Goal: Task Accomplishment & Management: Use online tool/utility

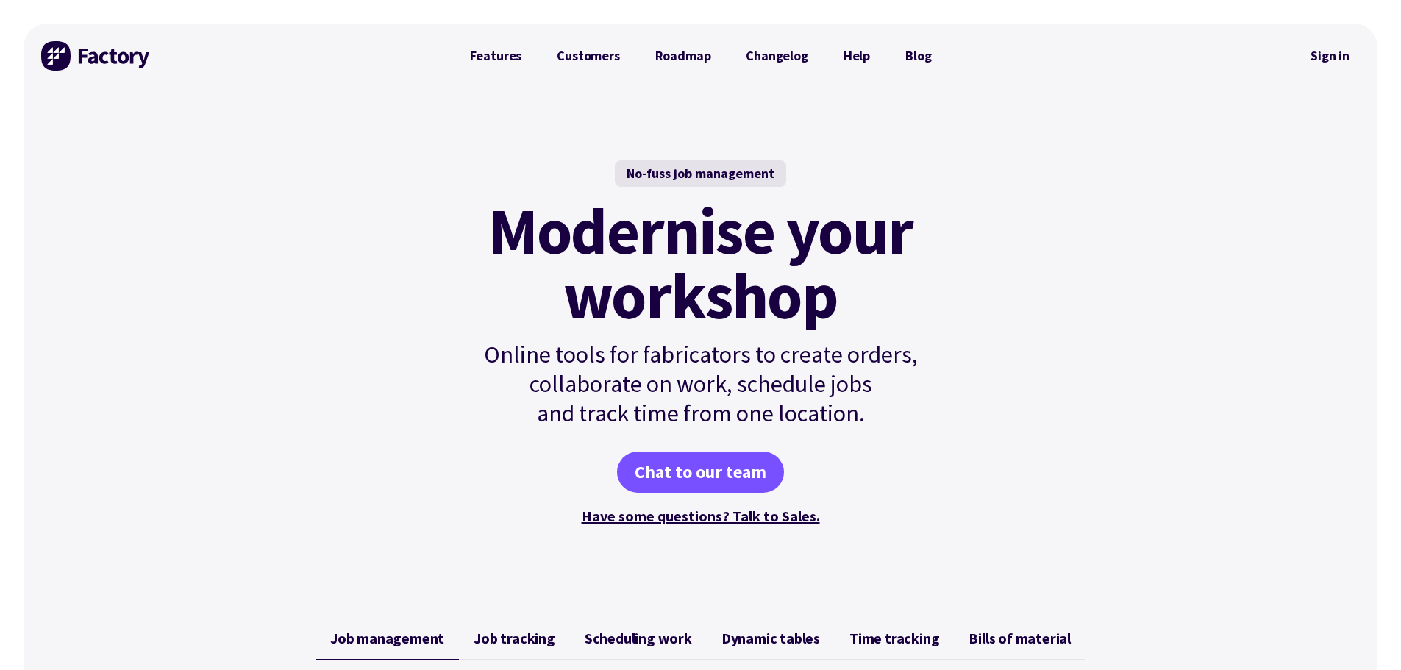
click at [1299, 47] on div at bounding box center [1125, 56] width 352 height 65
click at [1306, 51] on link "Sign in" at bounding box center [1330, 56] width 60 height 34
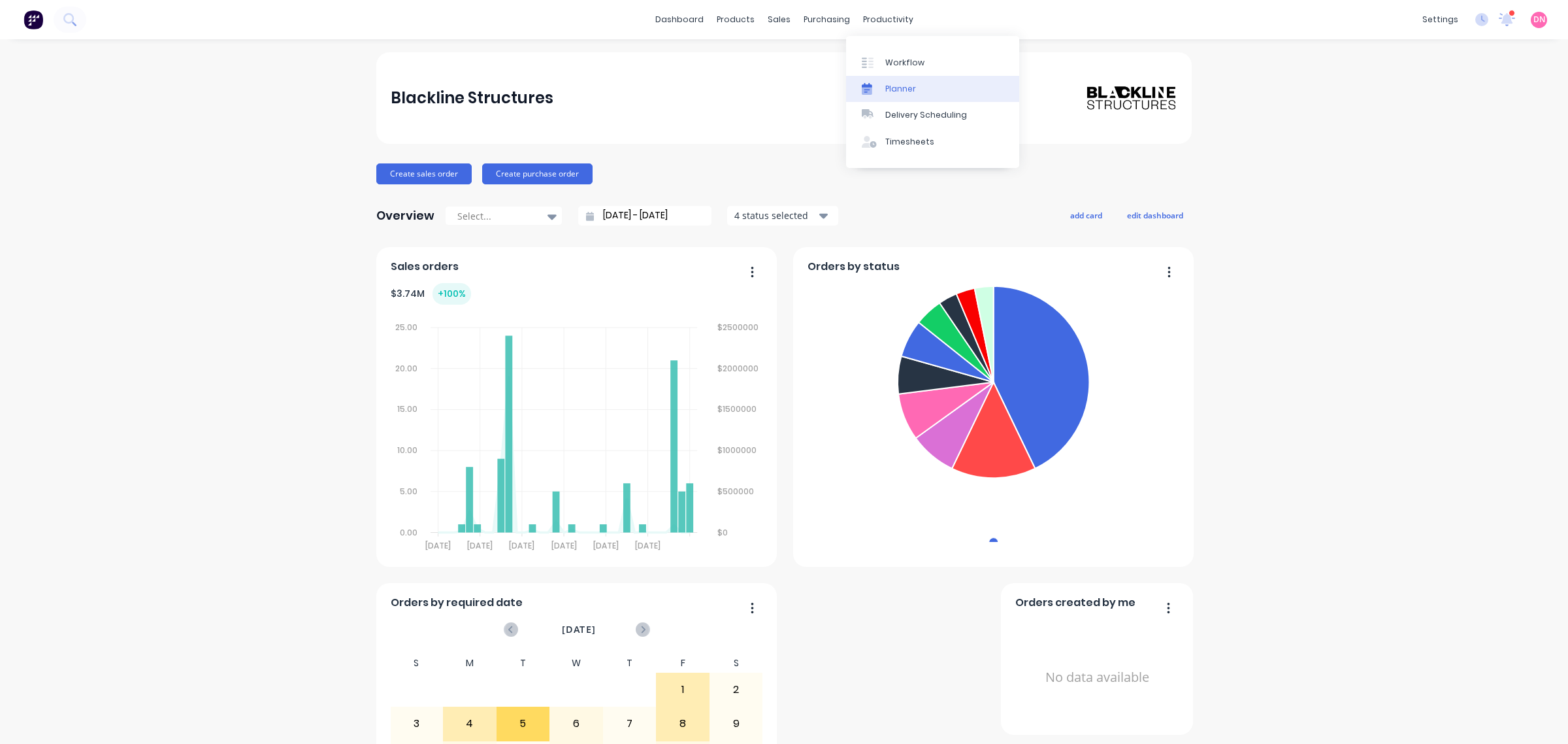
click at [880, 82] on link "Planner" at bounding box center [932, 88] width 173 height 26
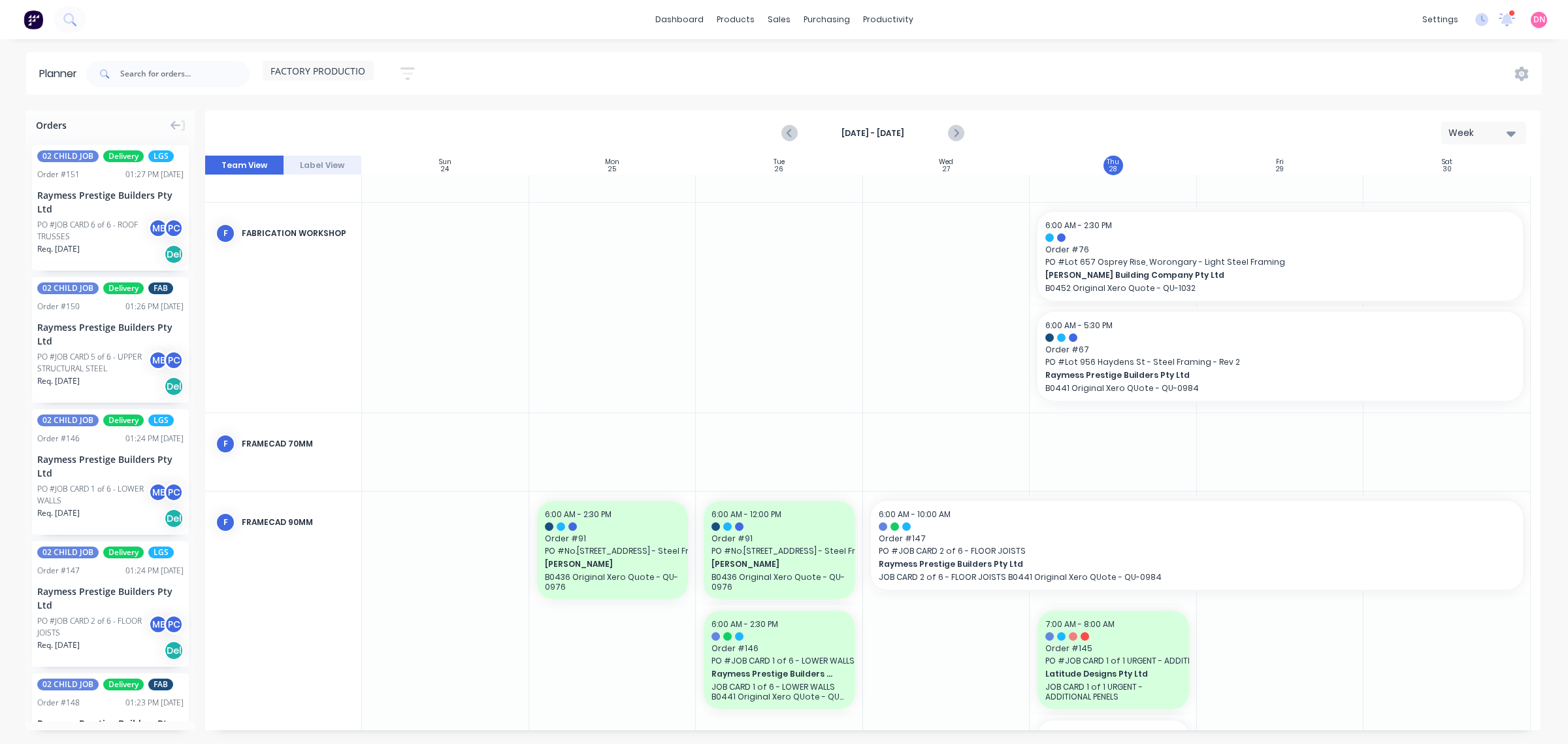
scroll to position [501, 0]
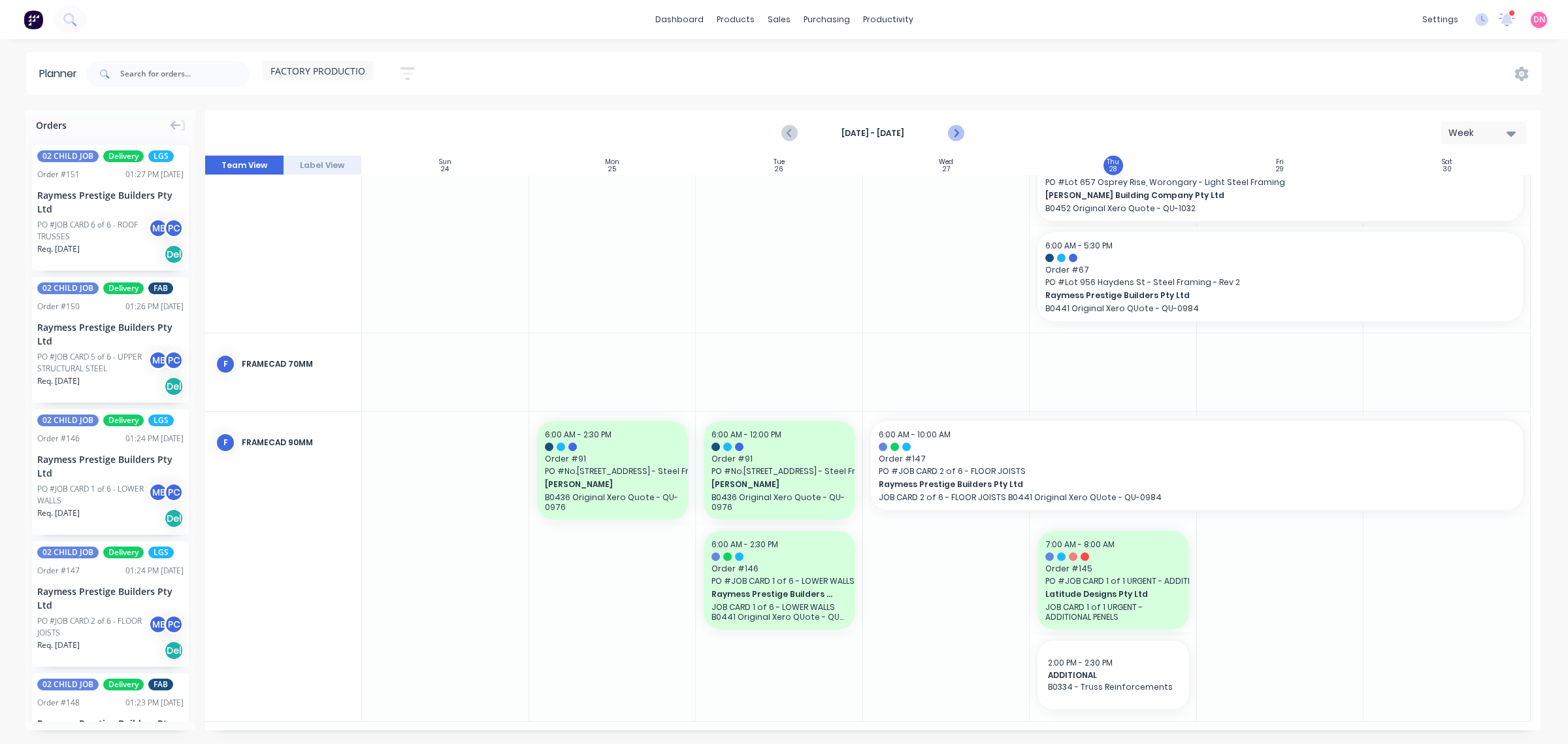
click at [951, 130] on icon "Next page" at bounding box center [955, 133] width 16 height 16
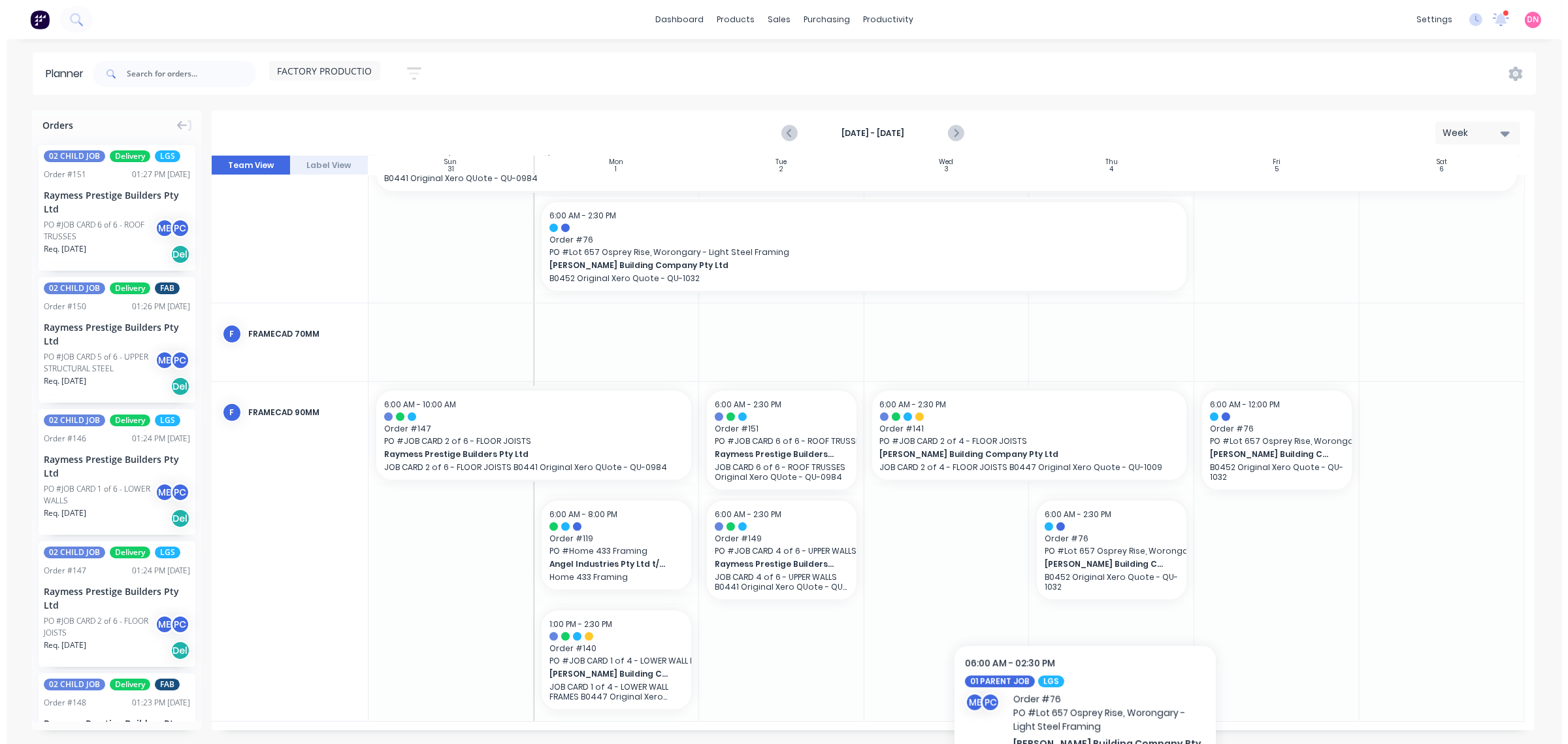
scroll to position [661, 0]
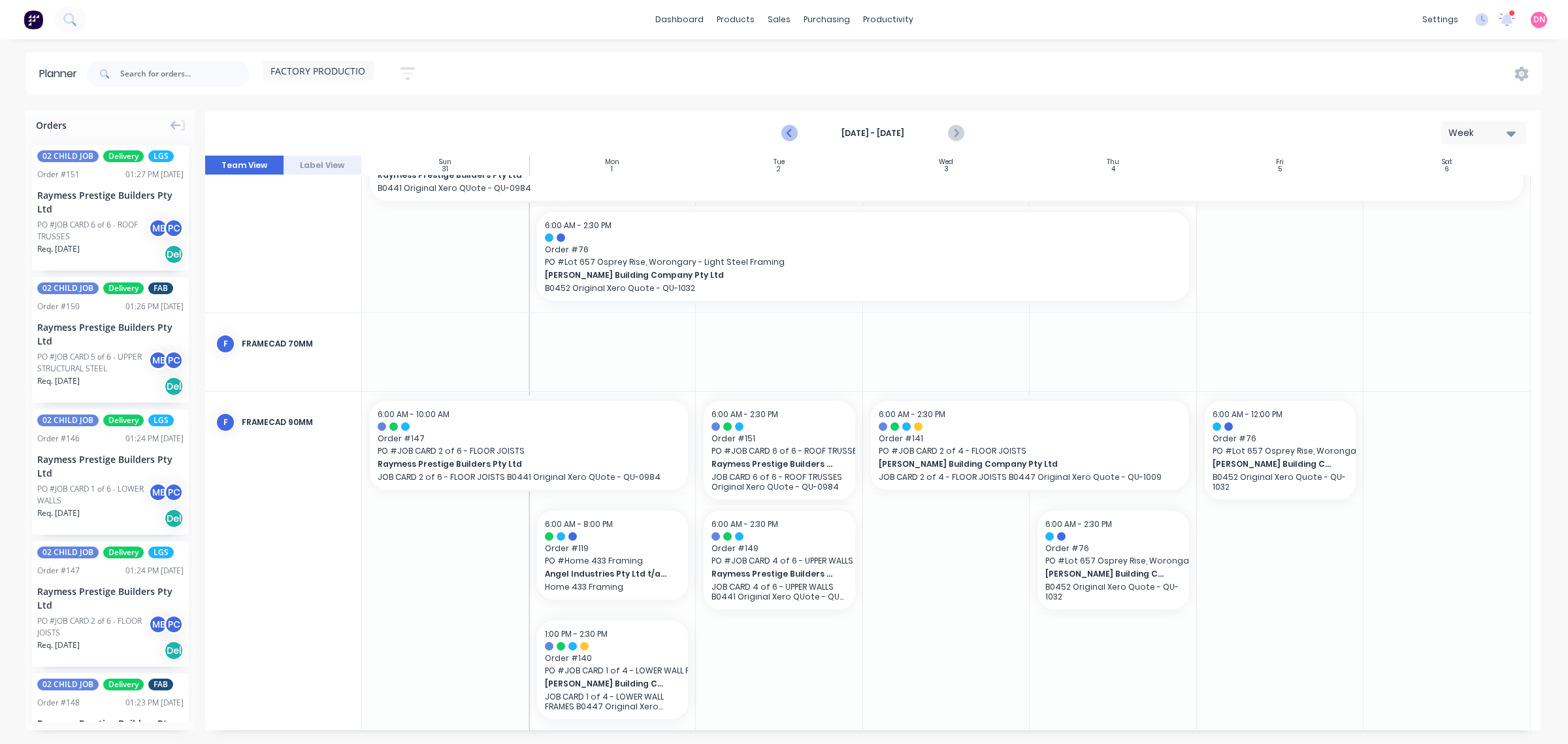
click at [789, 126] on icon "Previous page" at bounding box center [790, 133] width 16 height 16
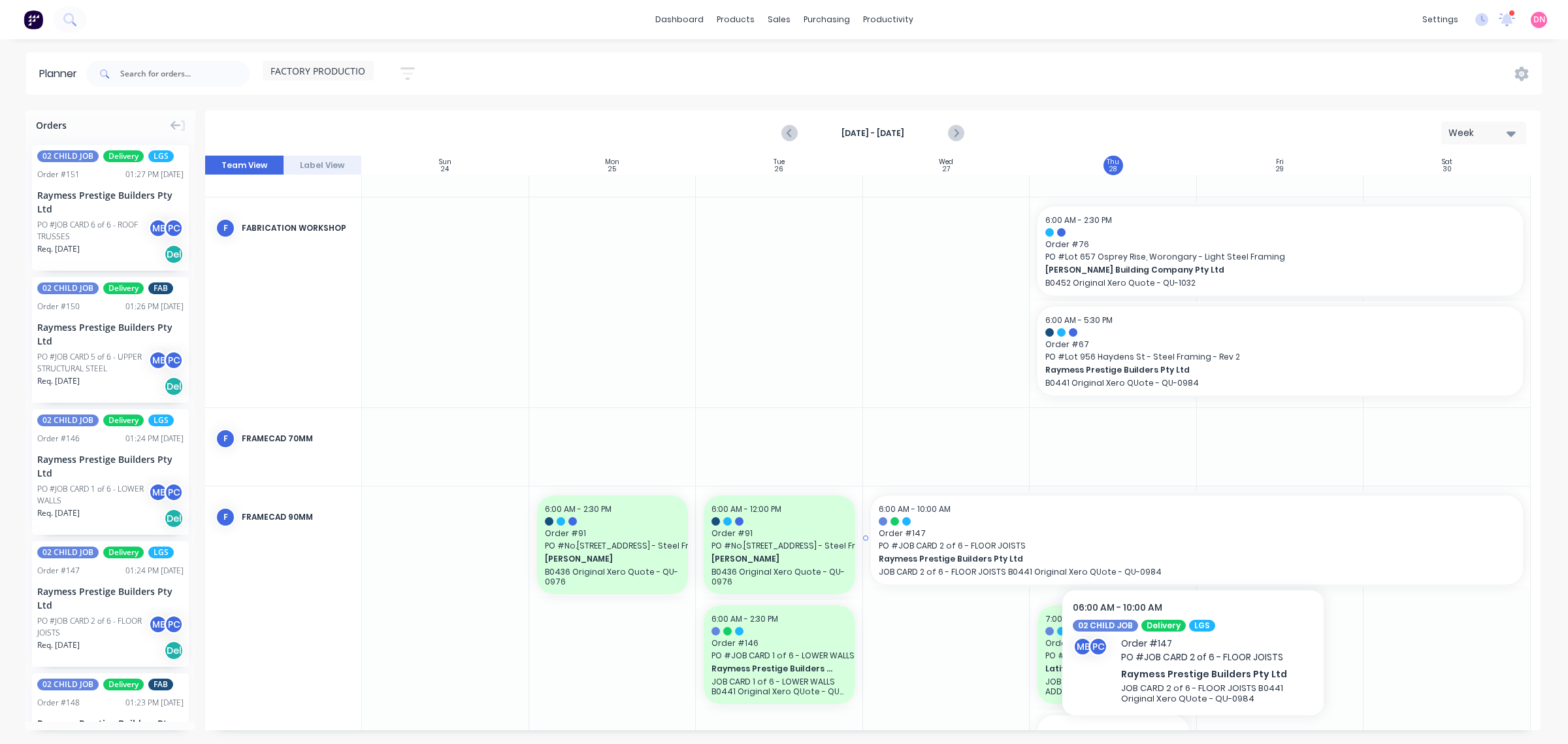
scroll to position [501, 0]
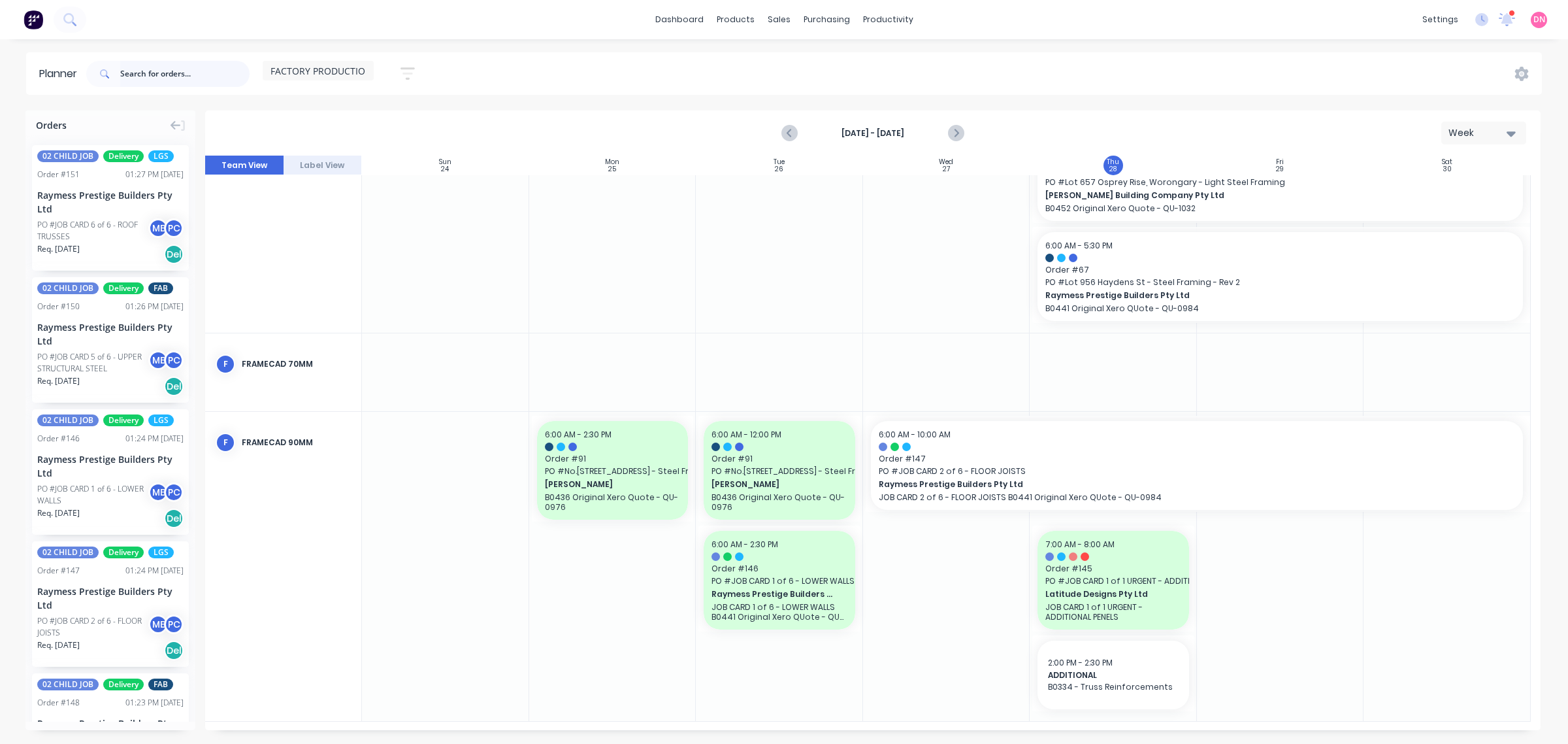
click at [123, 79] on input "text" at bounding box center [185, 73] width 130 height 26
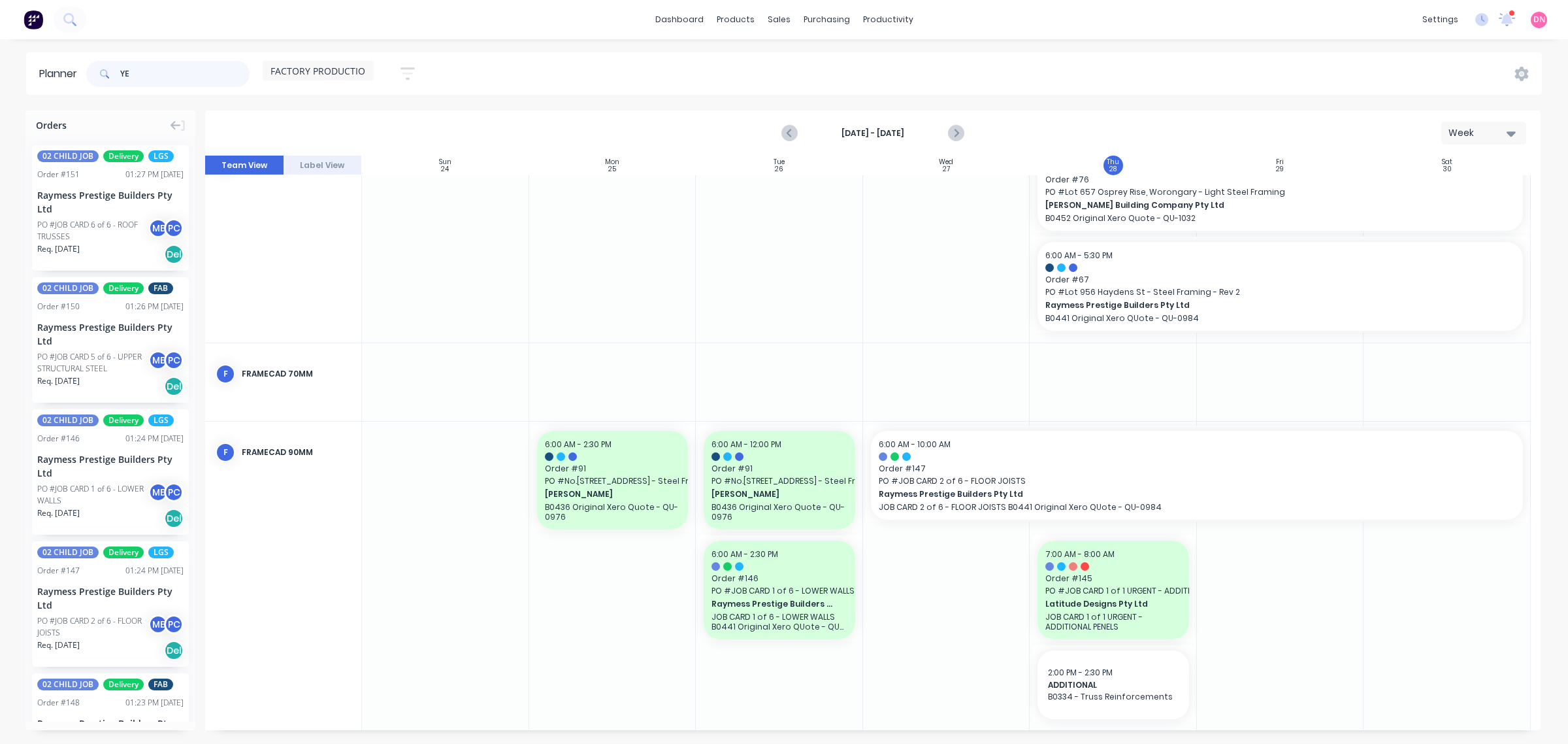
type input "Y"
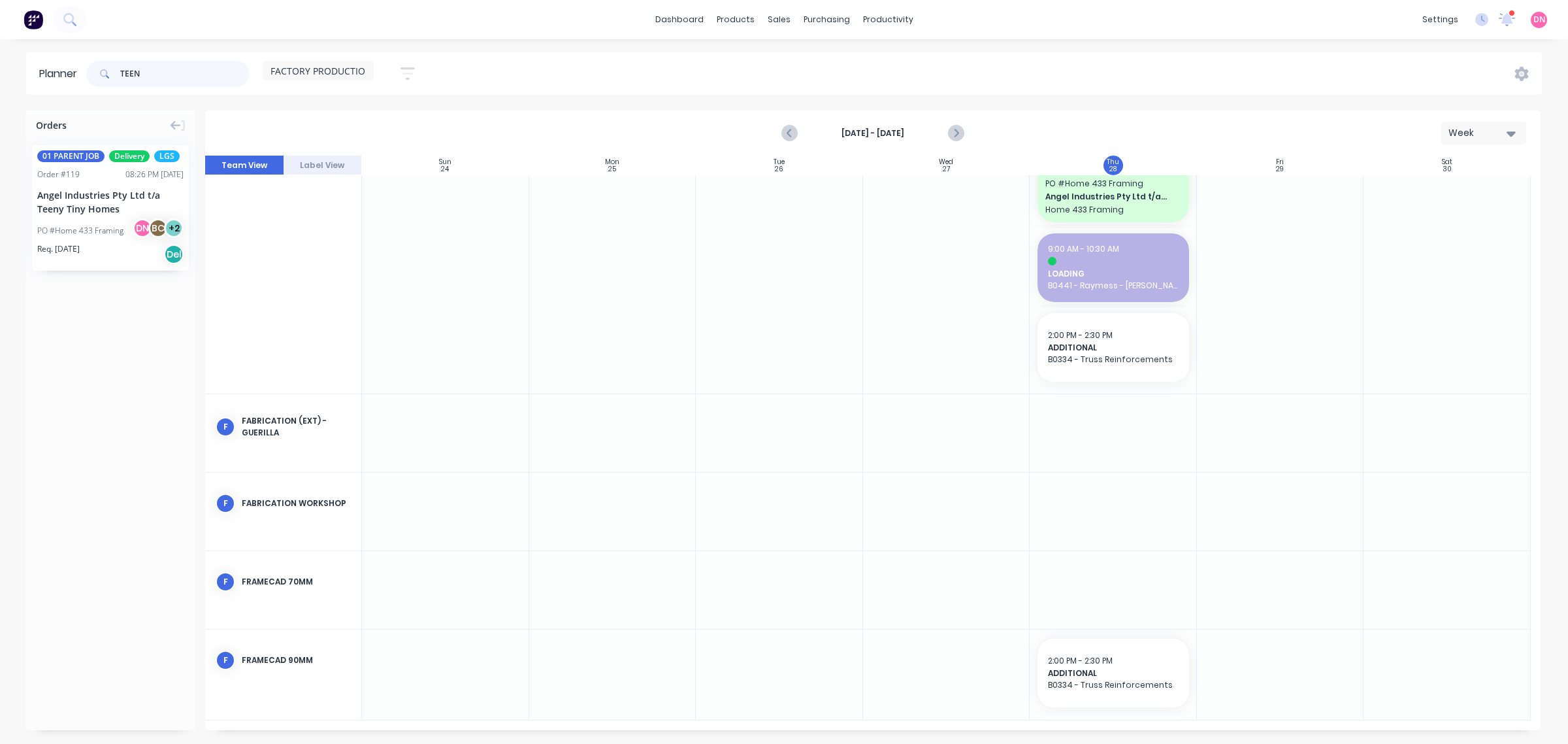
scroll to position [40, 0]
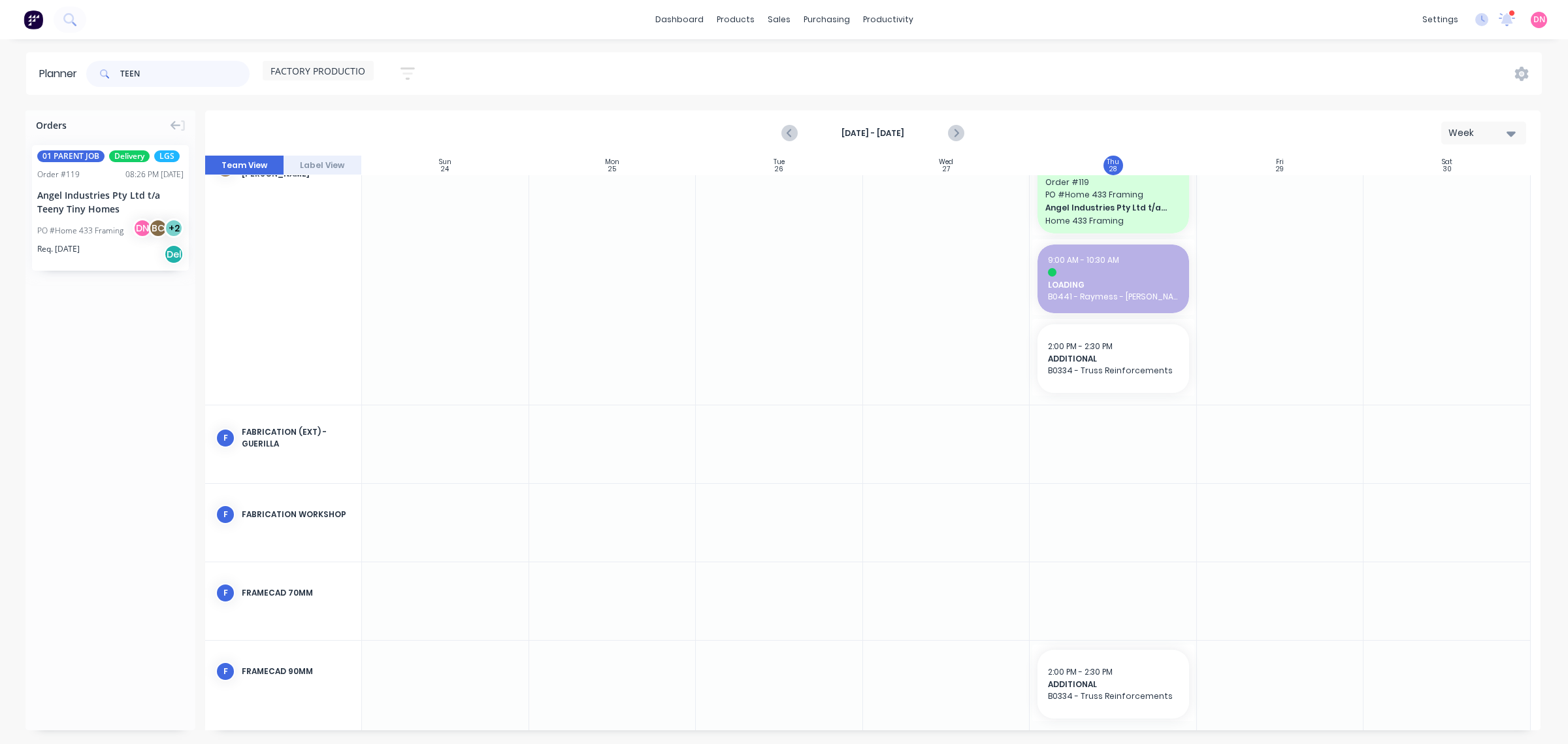
type input "TEEN"
drag, startPoint x: 125, startPoint y: 210, endPoint x: 1255, endPoint y: 547, distance: 1179.2
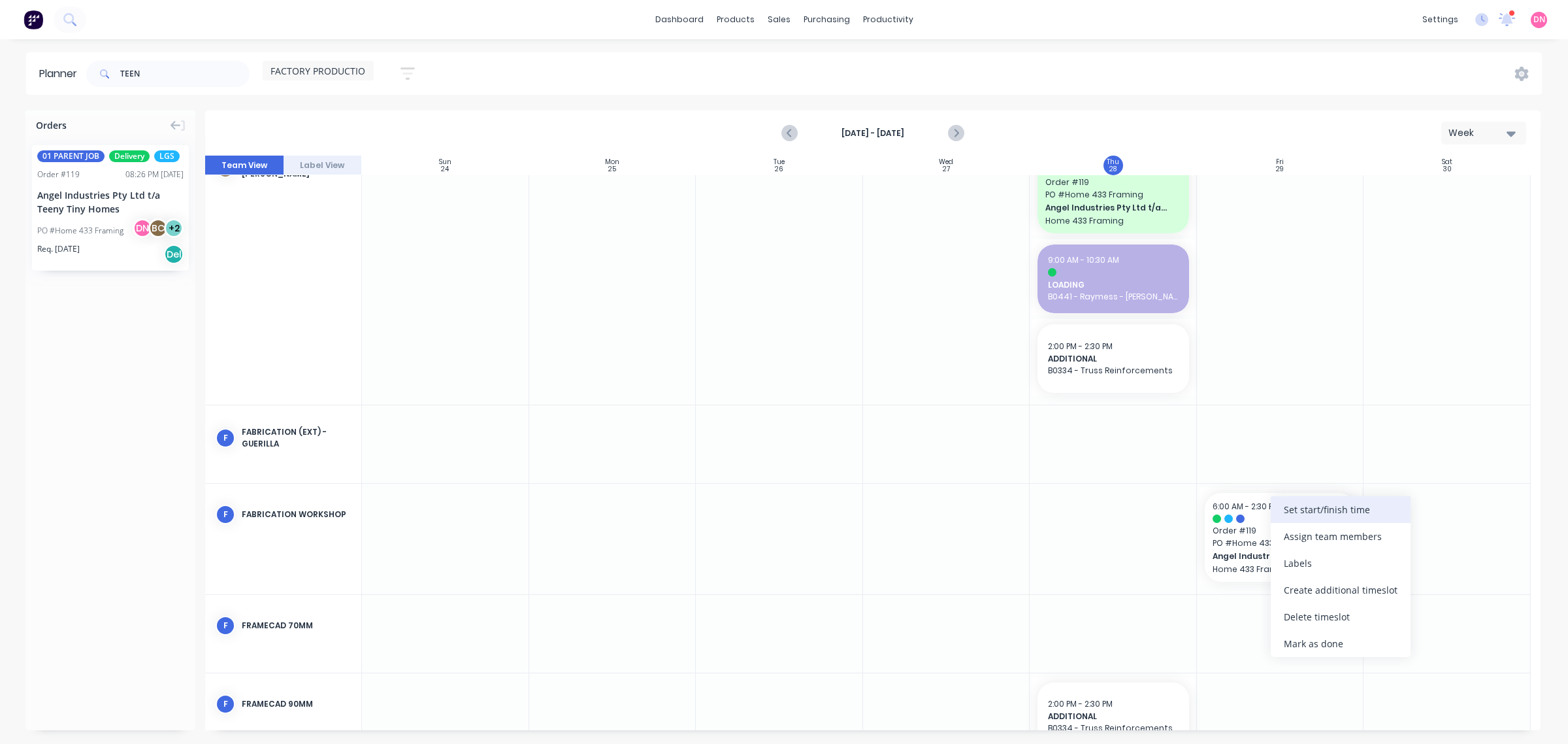
click at [1301, 511] on div "Set start/finish time" at bounding box center [1341, 509] width 139 height 27
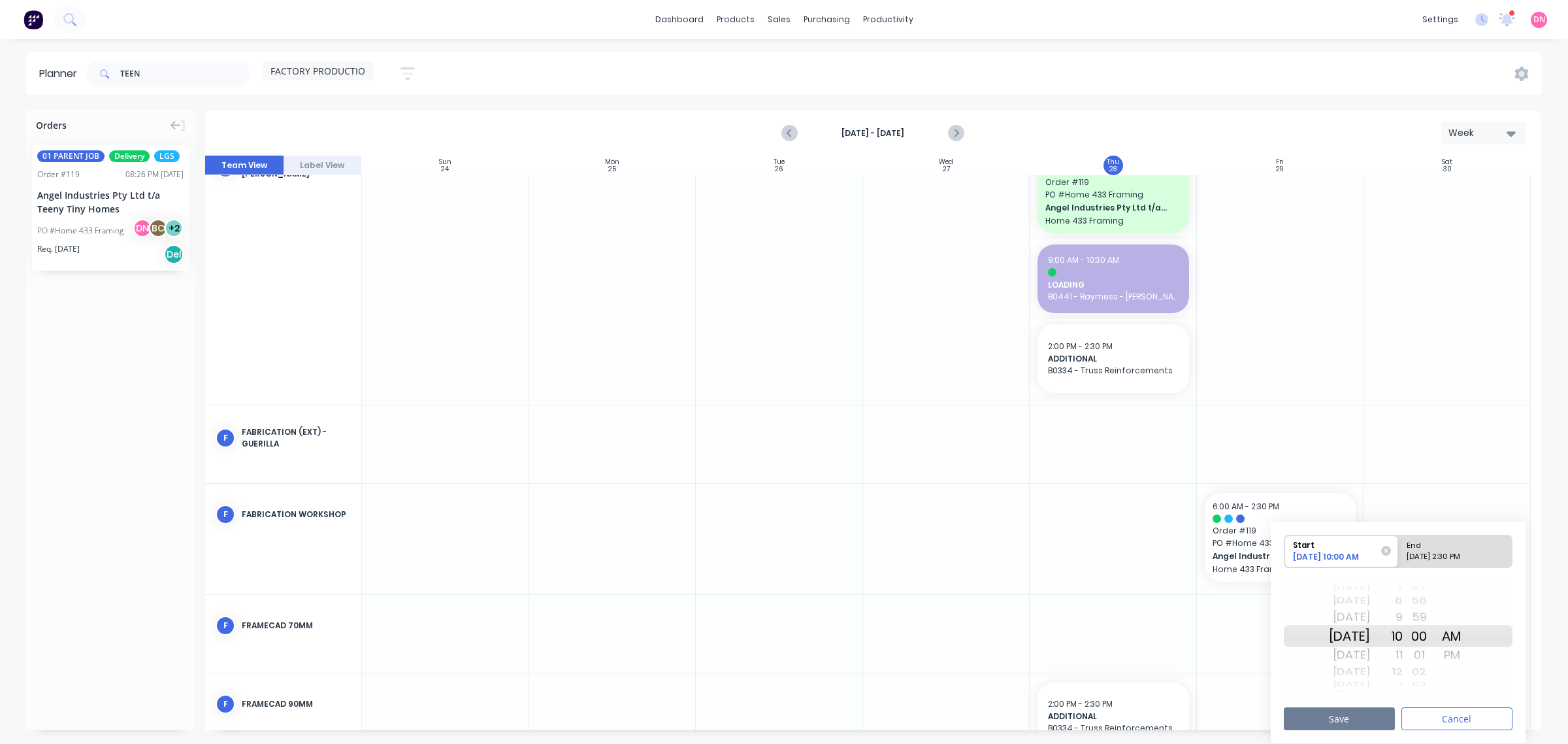
click at [1380, 713] on button "Save" at bounding box center [1339, 719] width 111 height 23
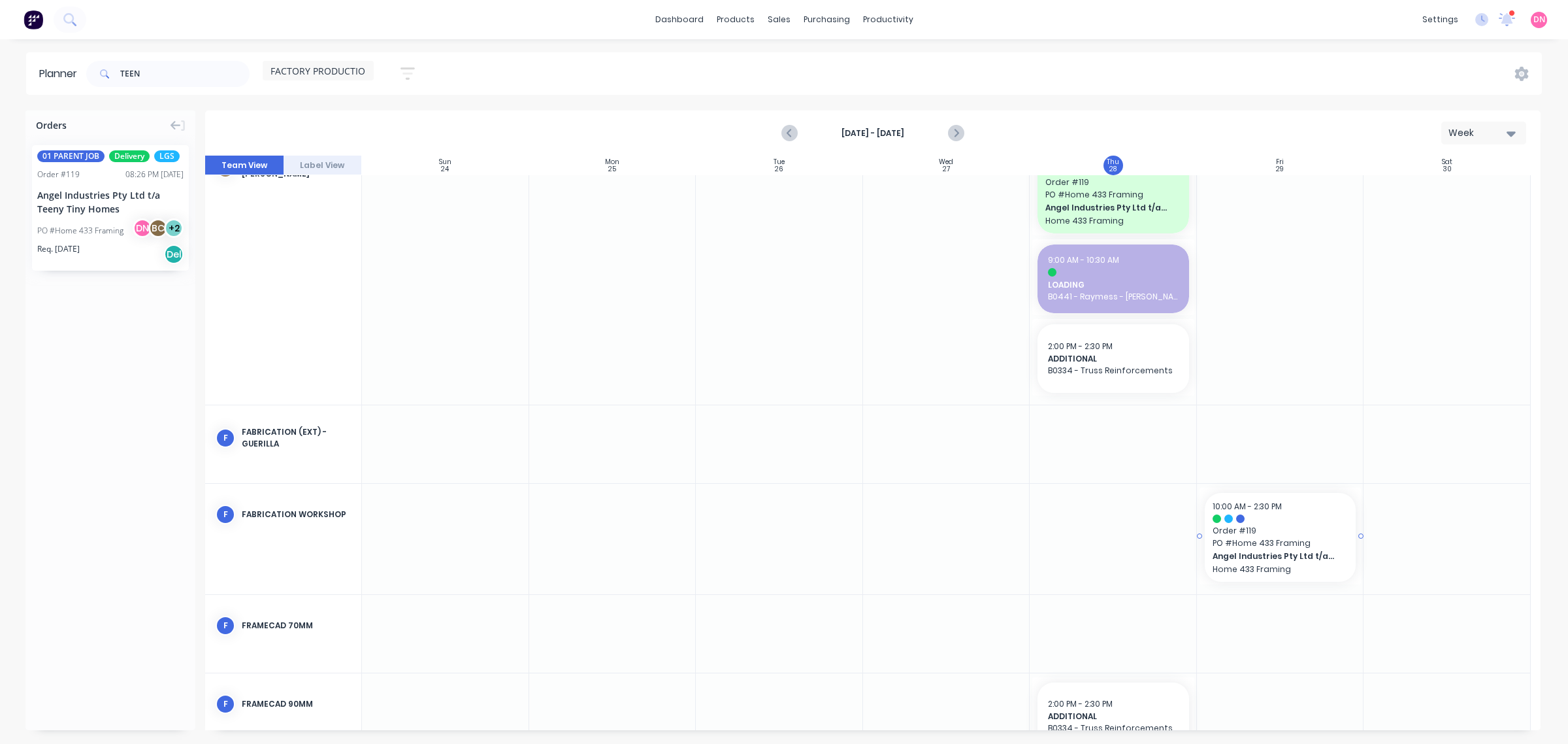
click at [1304, 556] on span "Angel Industries Pty Ltd t/a Teeny Tiny Homes" at bounding box center [1274, 556] width 123 height 12
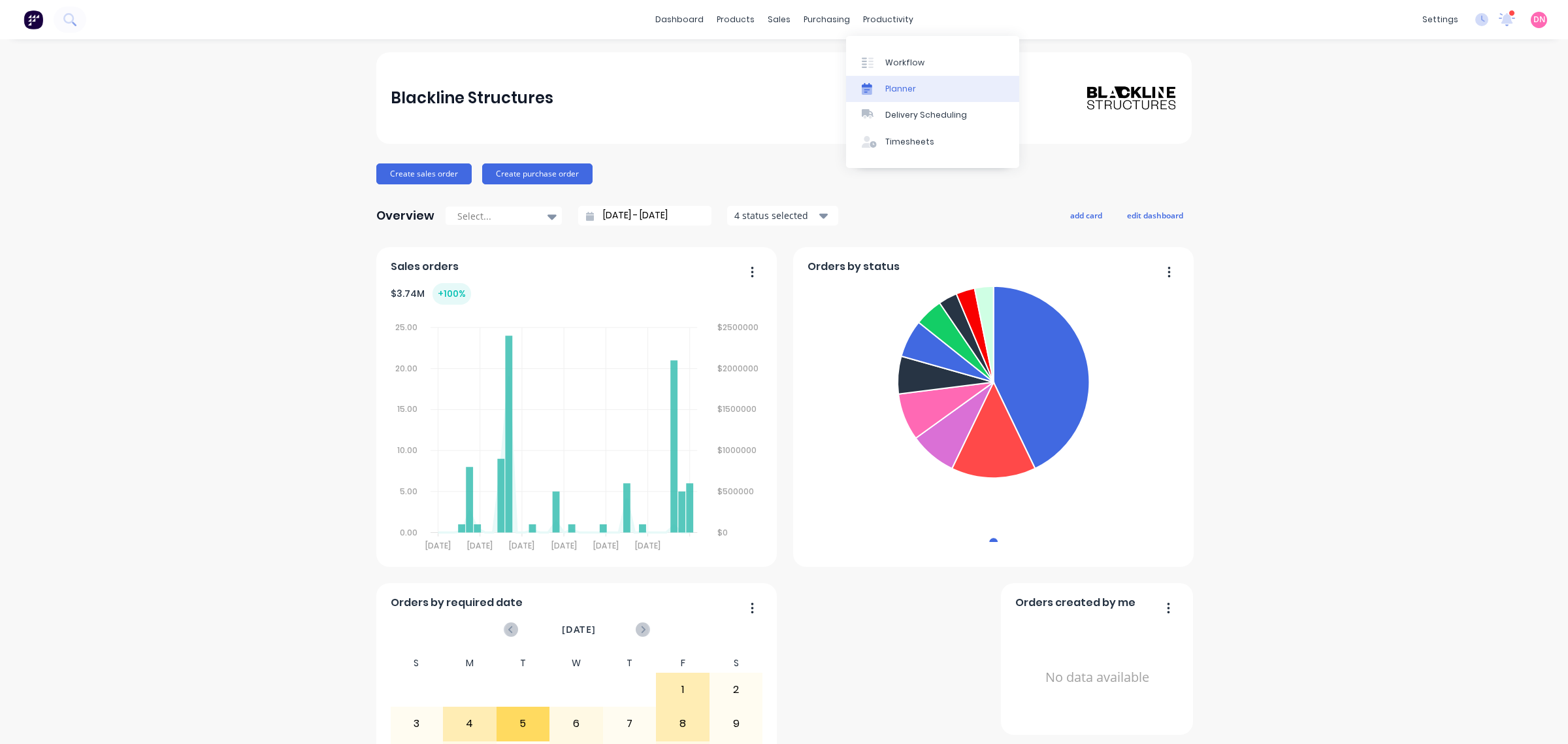
click at [886, 76] on link "Planner" at bounding box center [932, 88] width 173 height 26
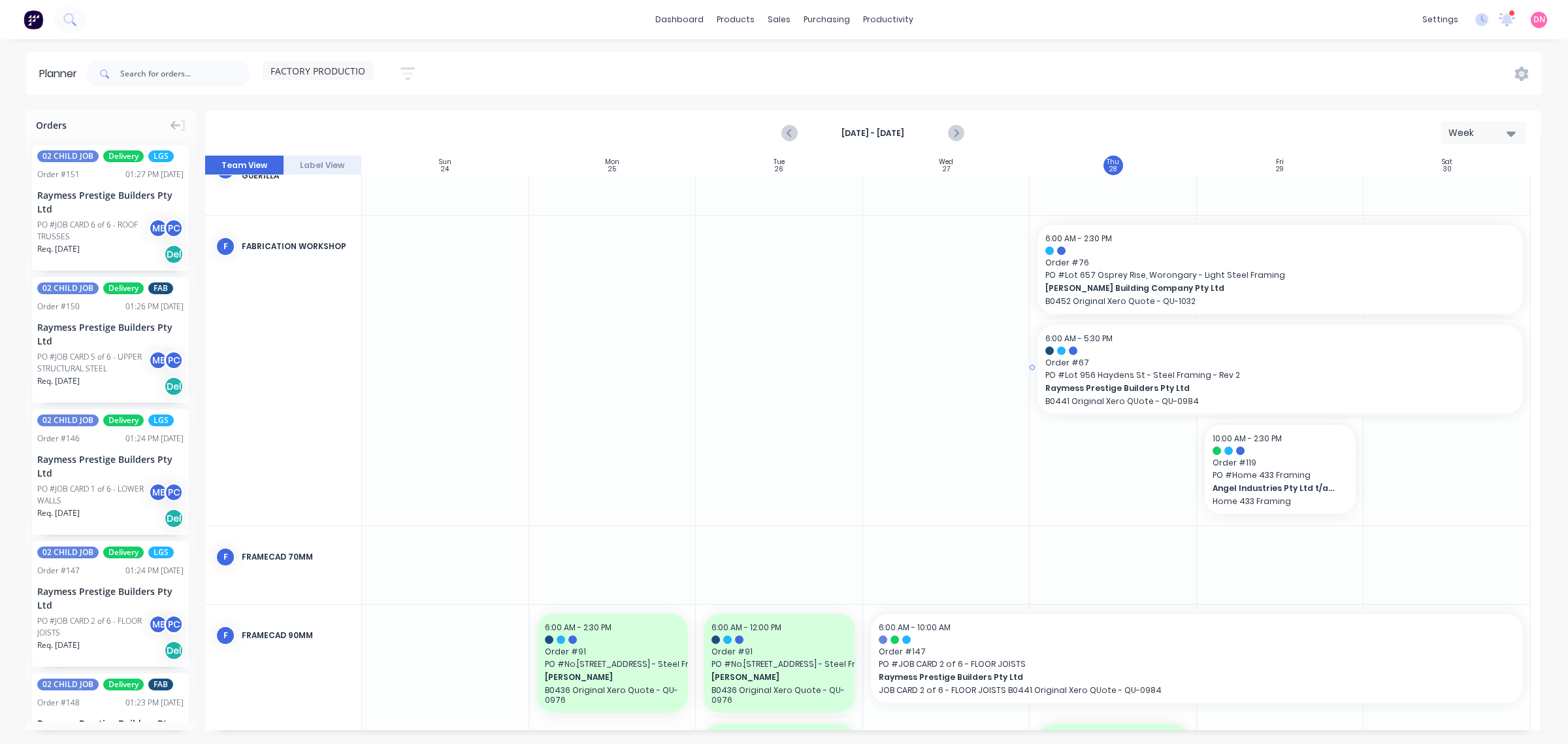
scroll to position [572, 0]
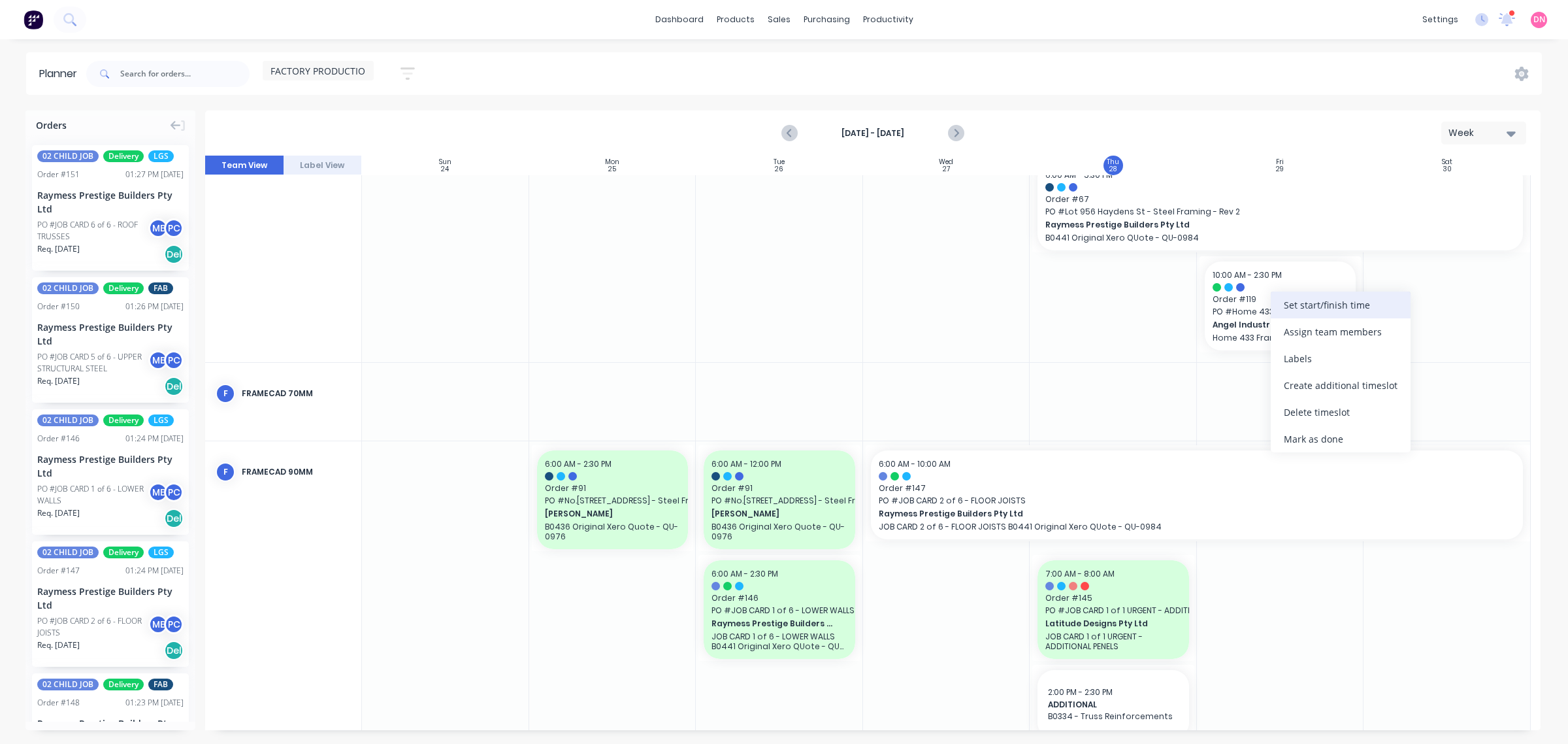
click at [1293, 308] on div "Set start/finish time" at bounding box center [1341, 305] width 139 height 27
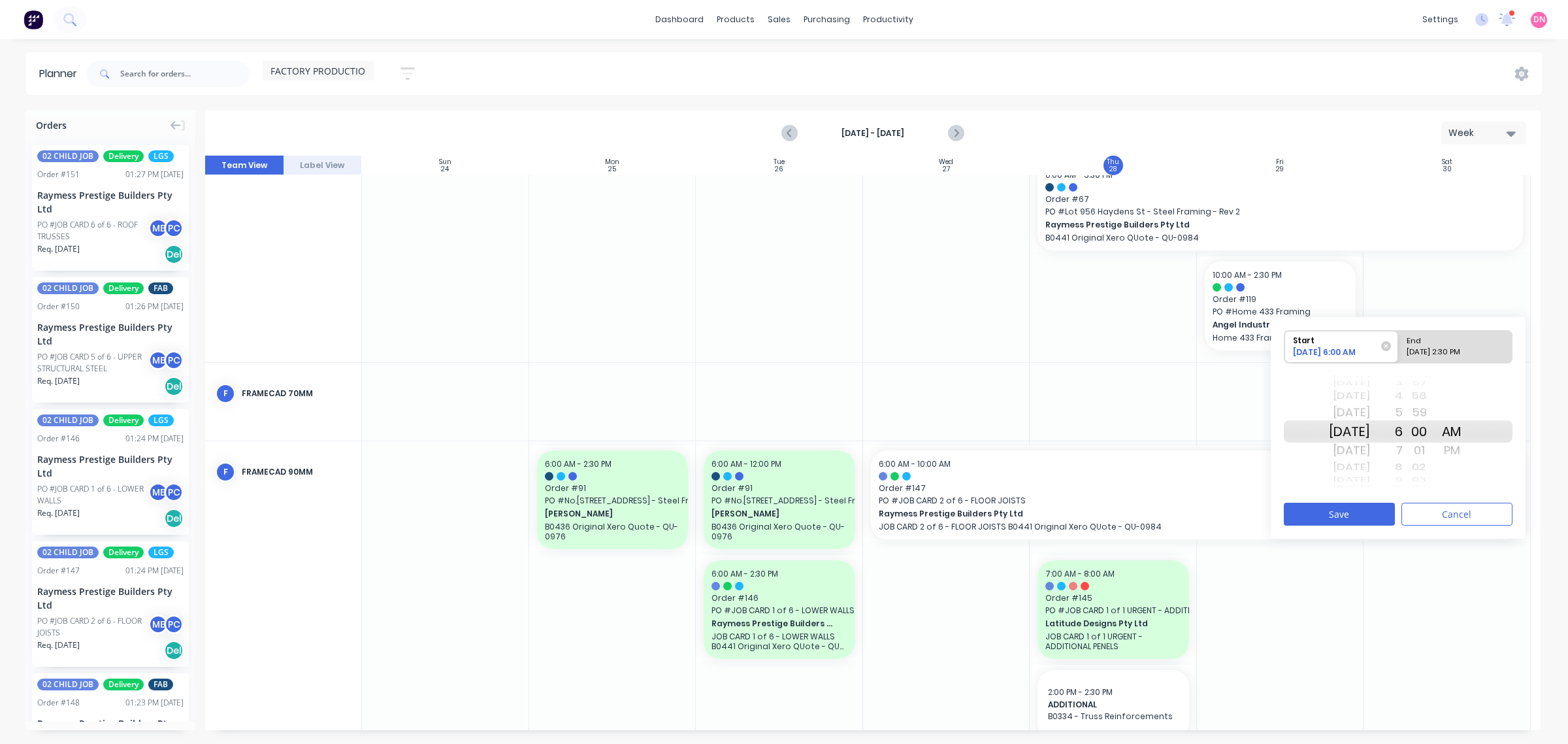
click at [1433, 345] on div "End" at bounding box center [1449, 339] width 95 height 16
click at [1399, 345] on input "End 08/29/2025 2:30 PM" at bounding box center [1398, 347] width 1 height 32
radio input "true"
click at [1403, 436] on div "2" at bounding box center [1386, 431] width 33 height 22
click at [1465, 413] on div "AM" at bounding box center [1452, 412] width 33 height 21
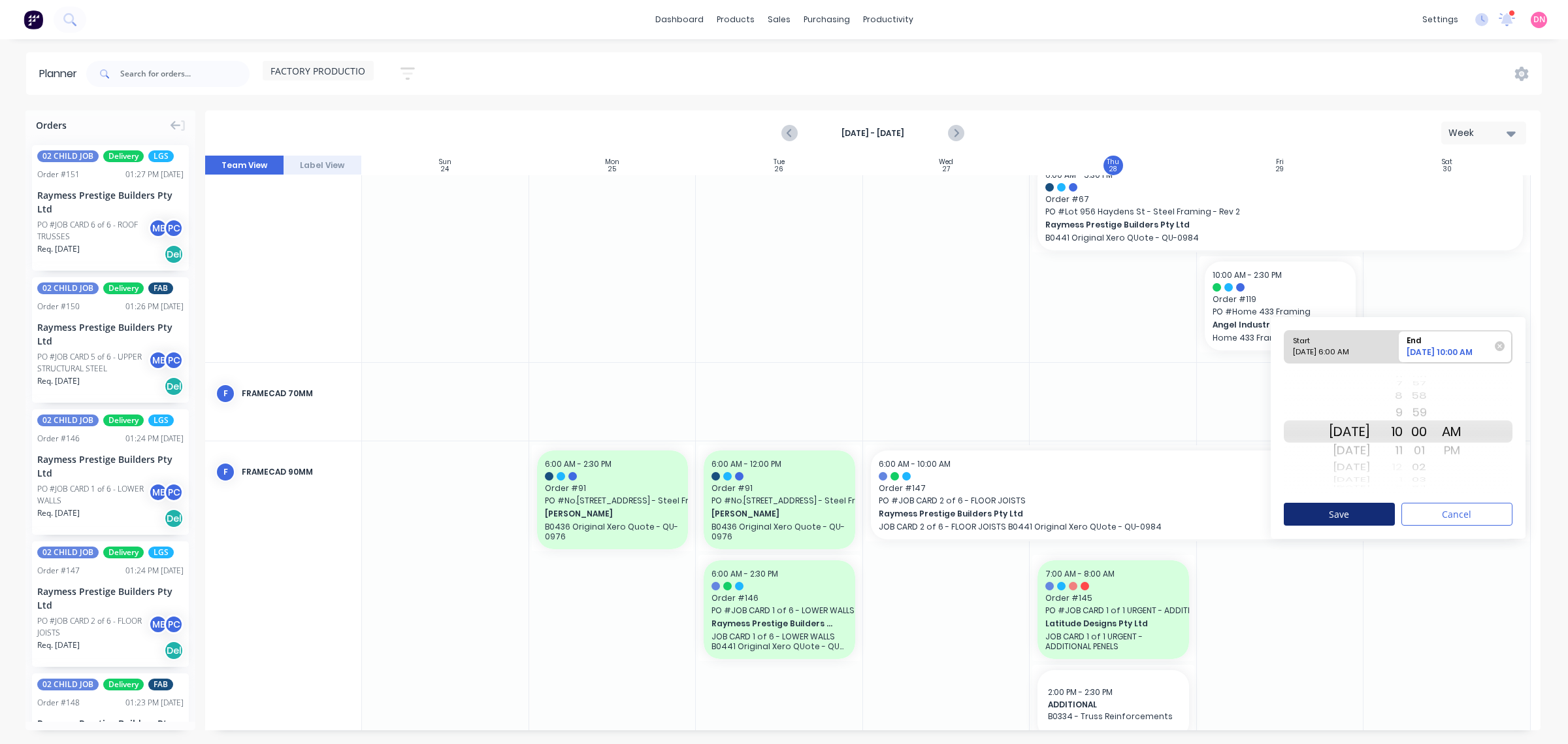
click at [1383, 504] on button "Save" at bounding box center [1339, 515] width 111 height 23
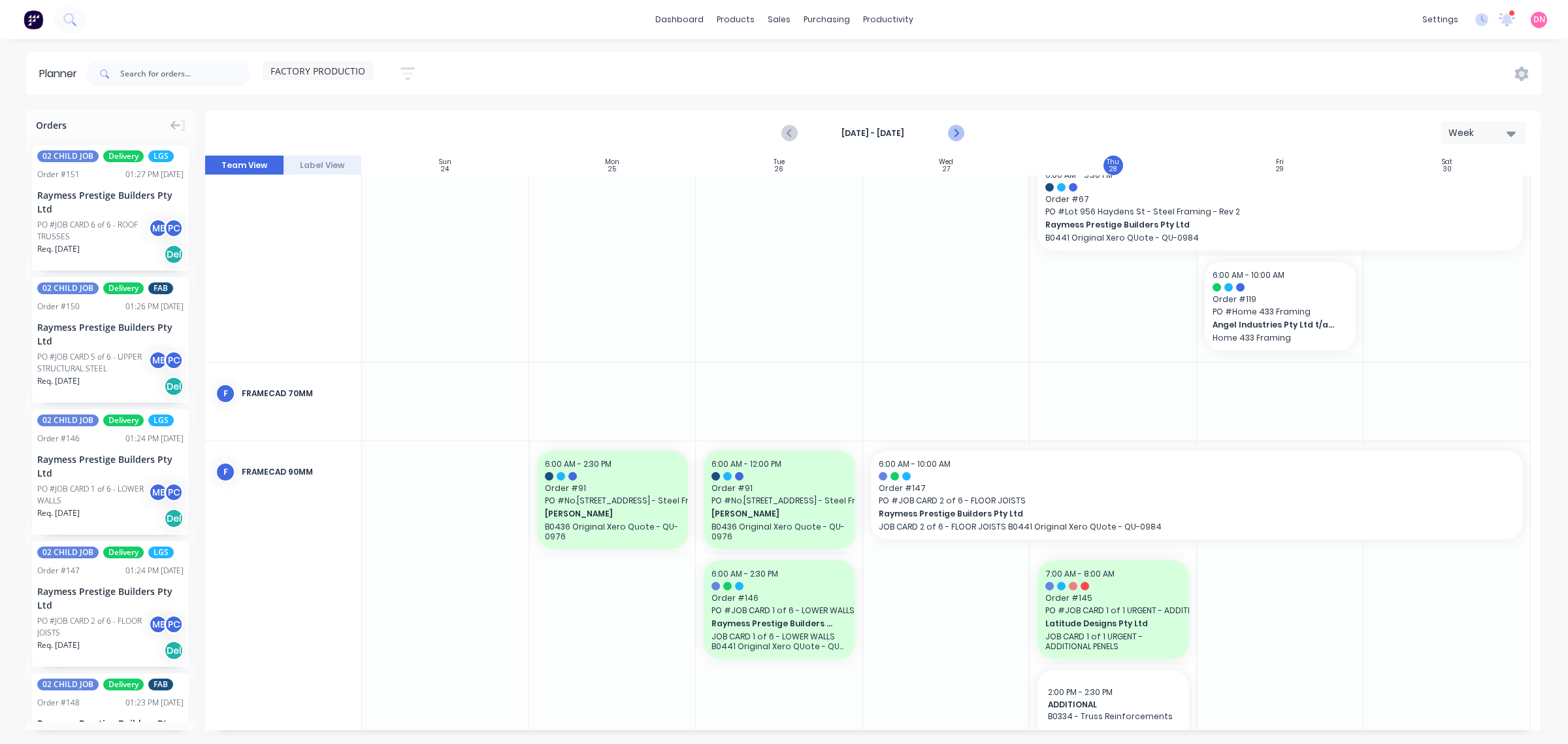
click at [958, 128] on icon "Next page" at bounding box center [955, 133] width 16 height 16
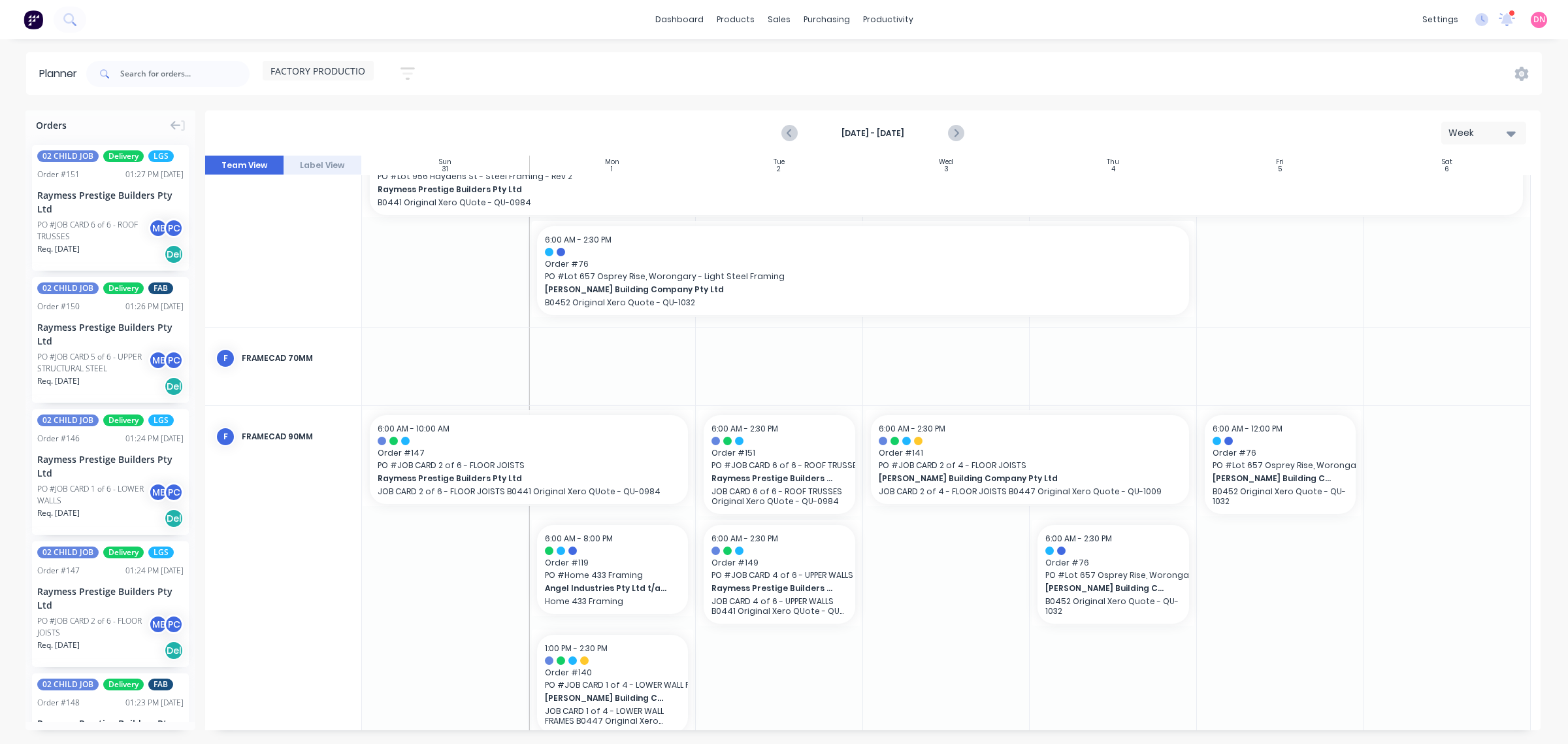
scroll to position [654, 0]
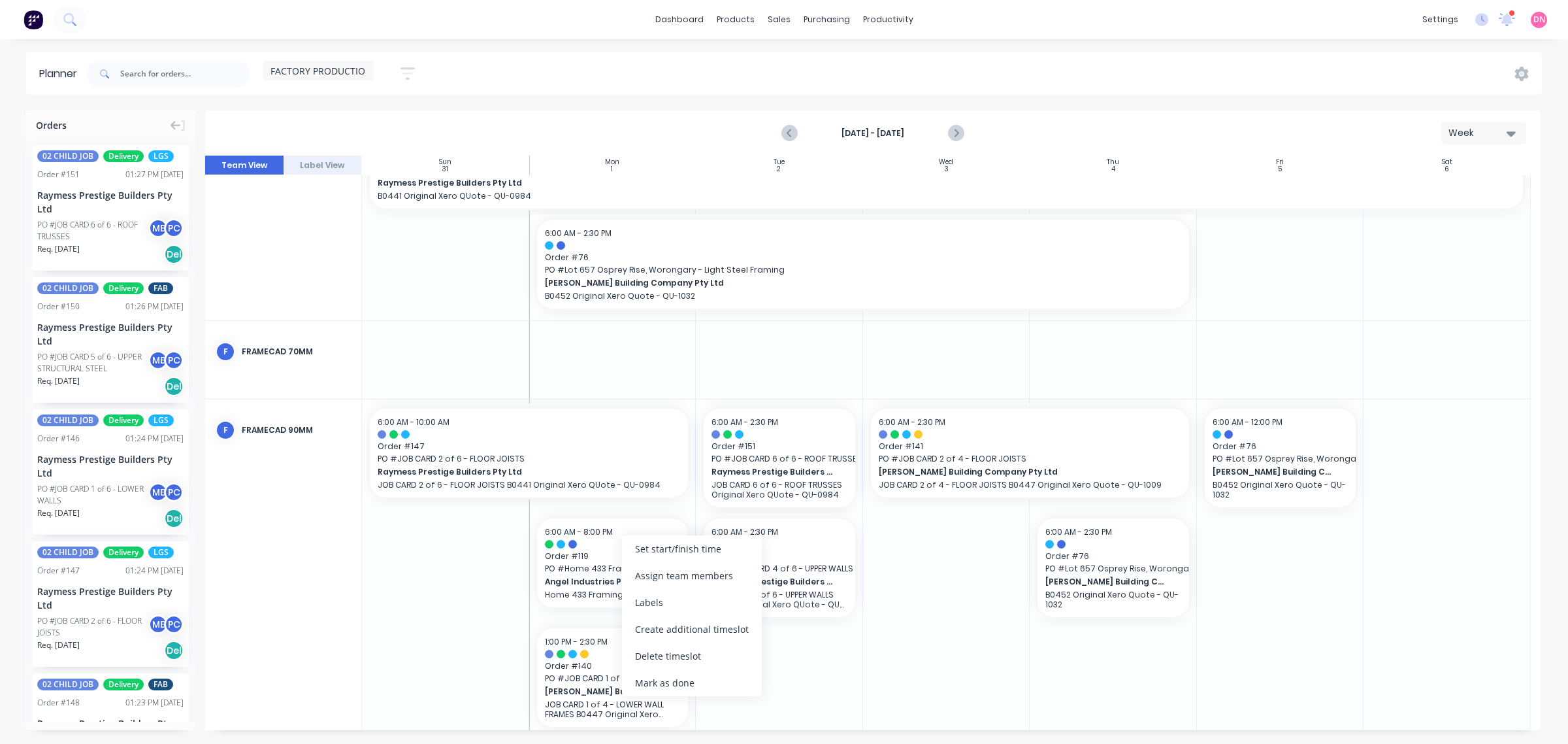
click at [683, 654] on div "Delete timeslot" at bounding box center [691, 656] width 139 height 27
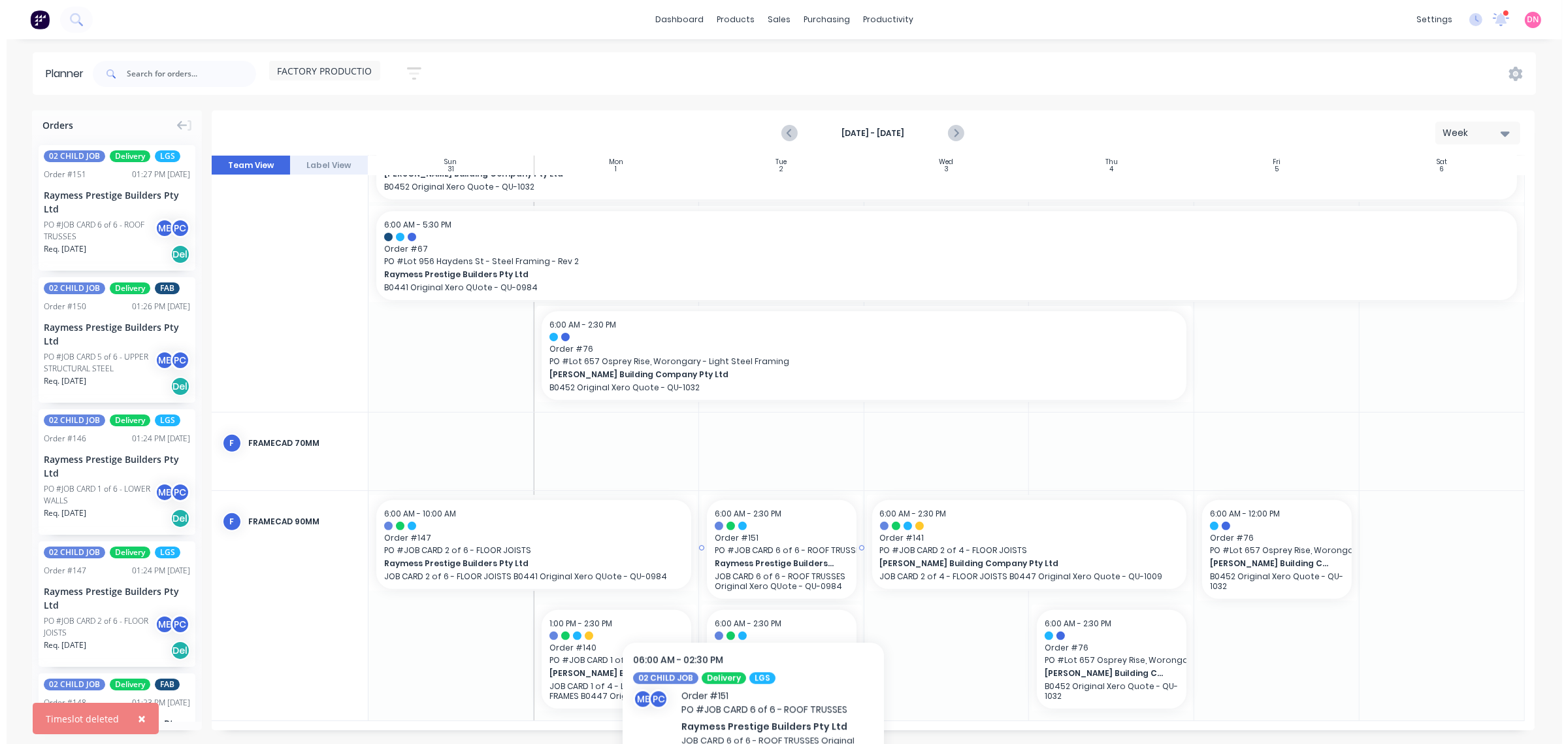
scroll to position [552, 0]
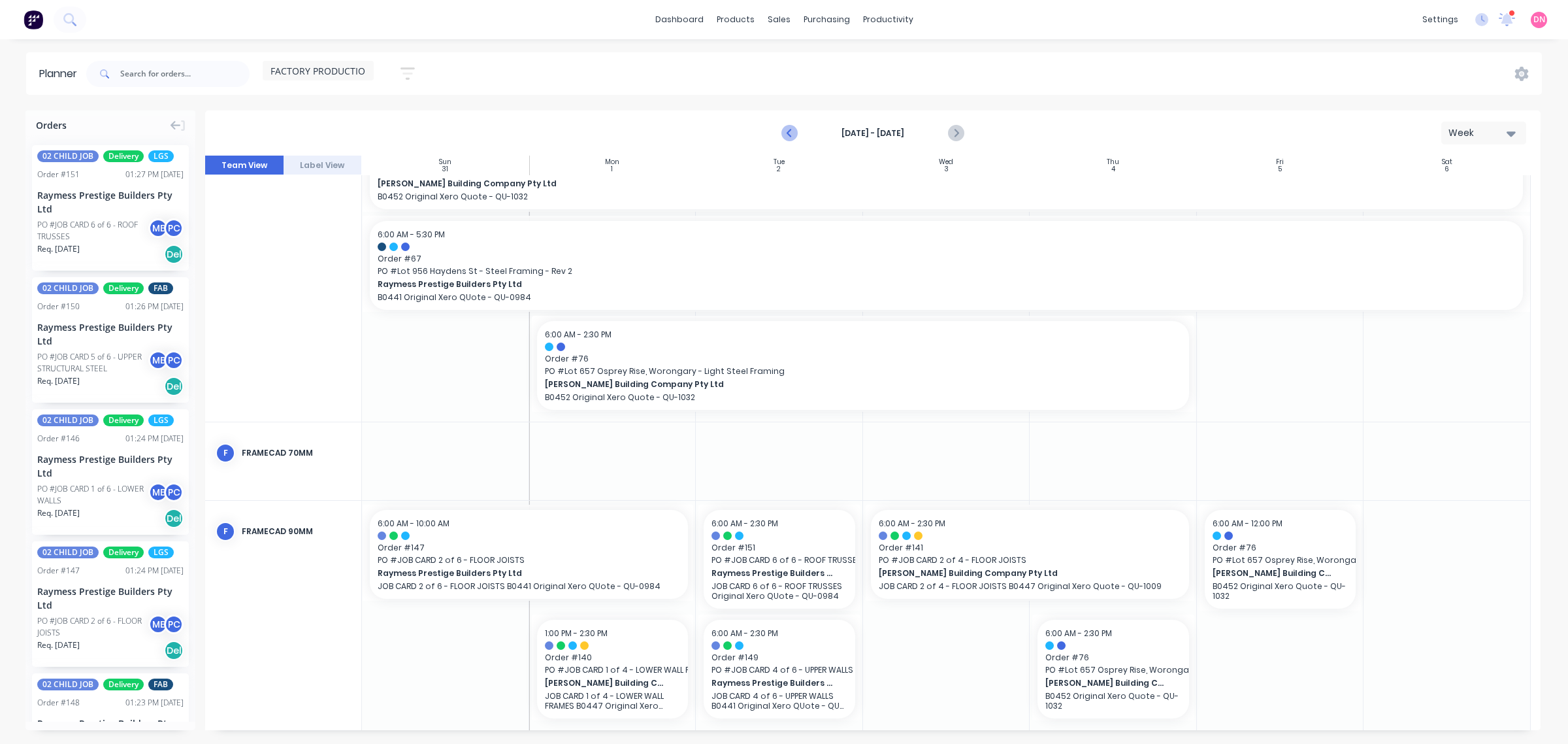
click at [789, 134] on icon "Previous page" at bounding box center [790, 133] width 6 height 11
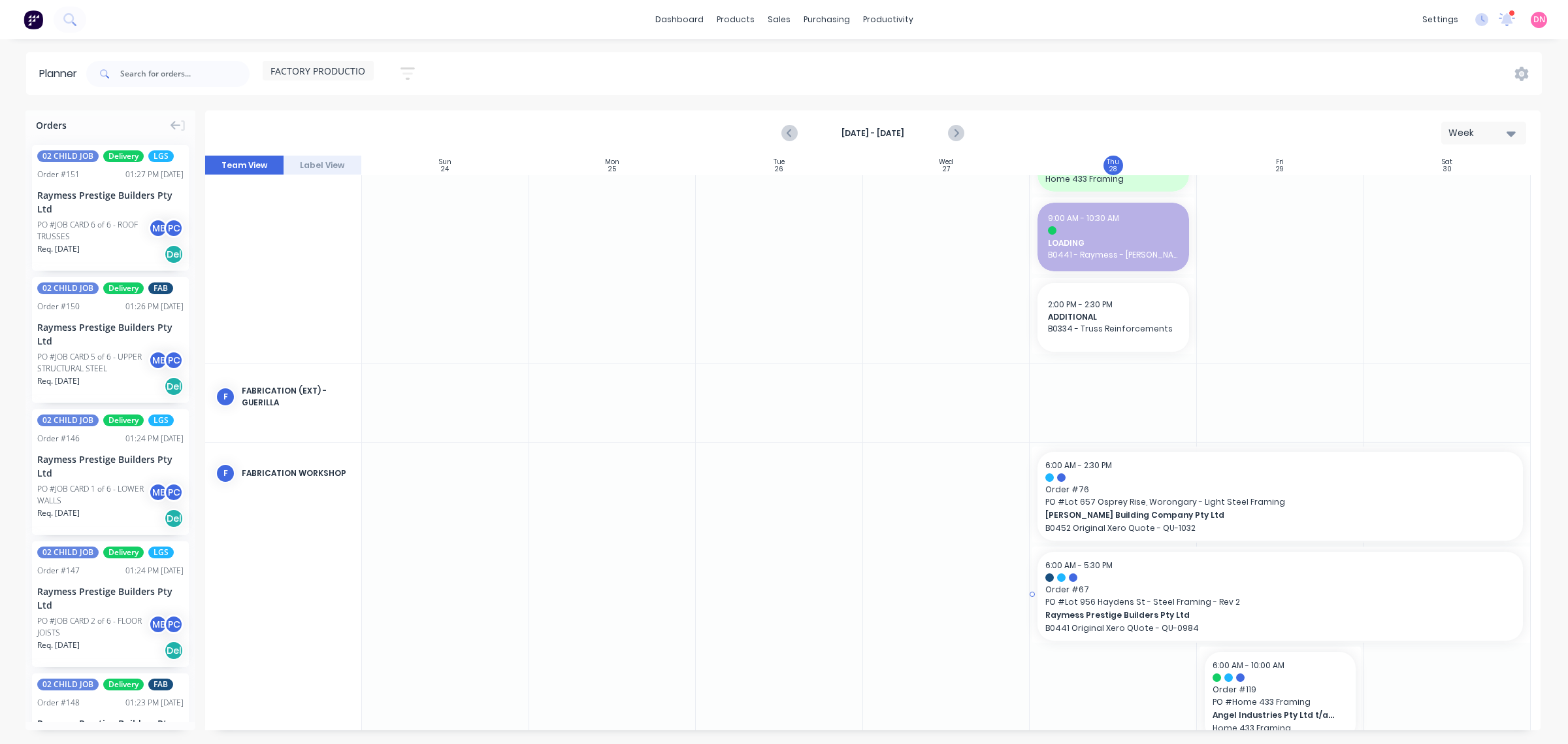
scroll to position [345, 0]
